Goal: Task Accomplishment & Management: Manage account settings

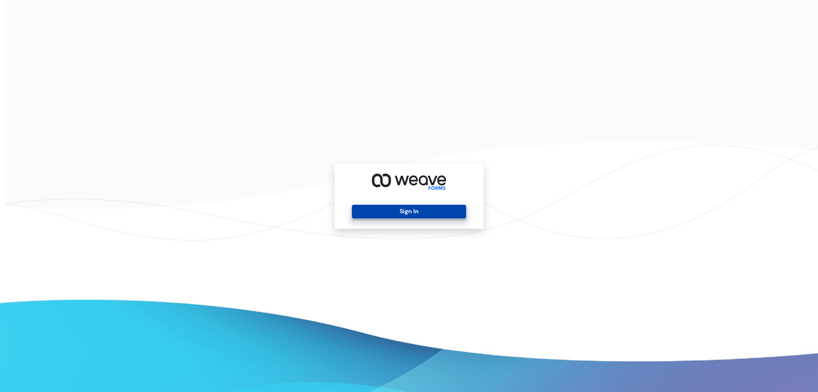
click at [395, 213] on button "Sign In" at bounding box center [409, 212] width 114 height 14
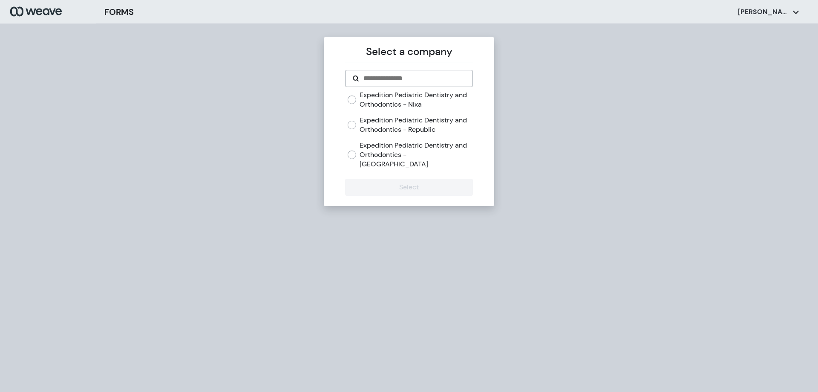
click at [404, 152] on label "Expedition Pediatric Dentistry and Orthodontics - [GEOGRAPHIC_DATA]" at bounding box center [416, 155] width 113 height 28
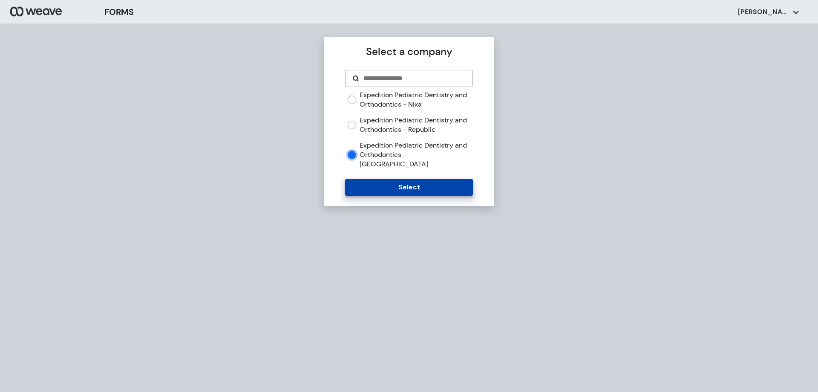
click at [423, 179] on button "Select" at bounding box center [408, 187] width 127 height 17
